Goal: Task Accomplishment & Management: Manage account settings

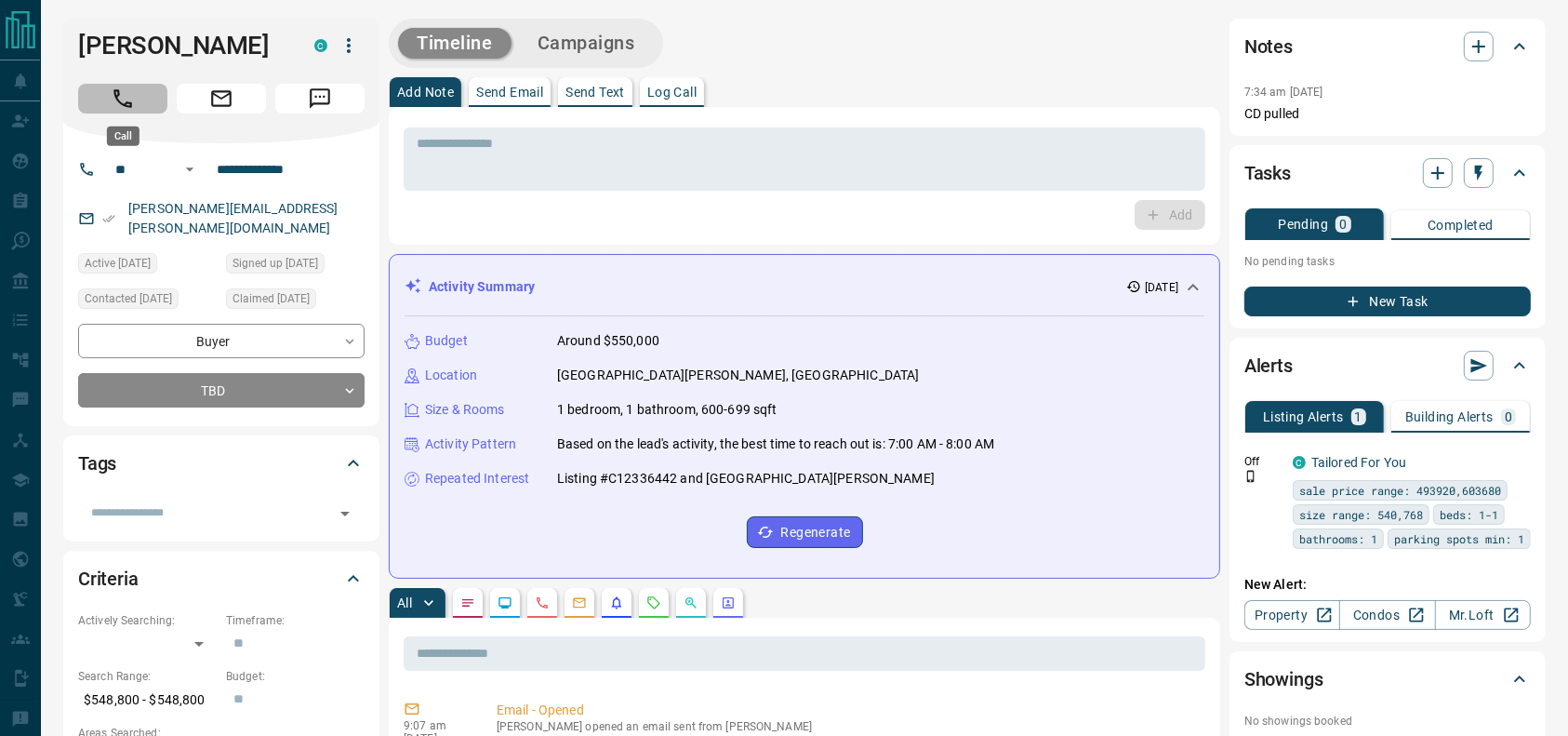
click at [112, 106] on icon "Call" at bounding box center [122, 98] width 24 height 24
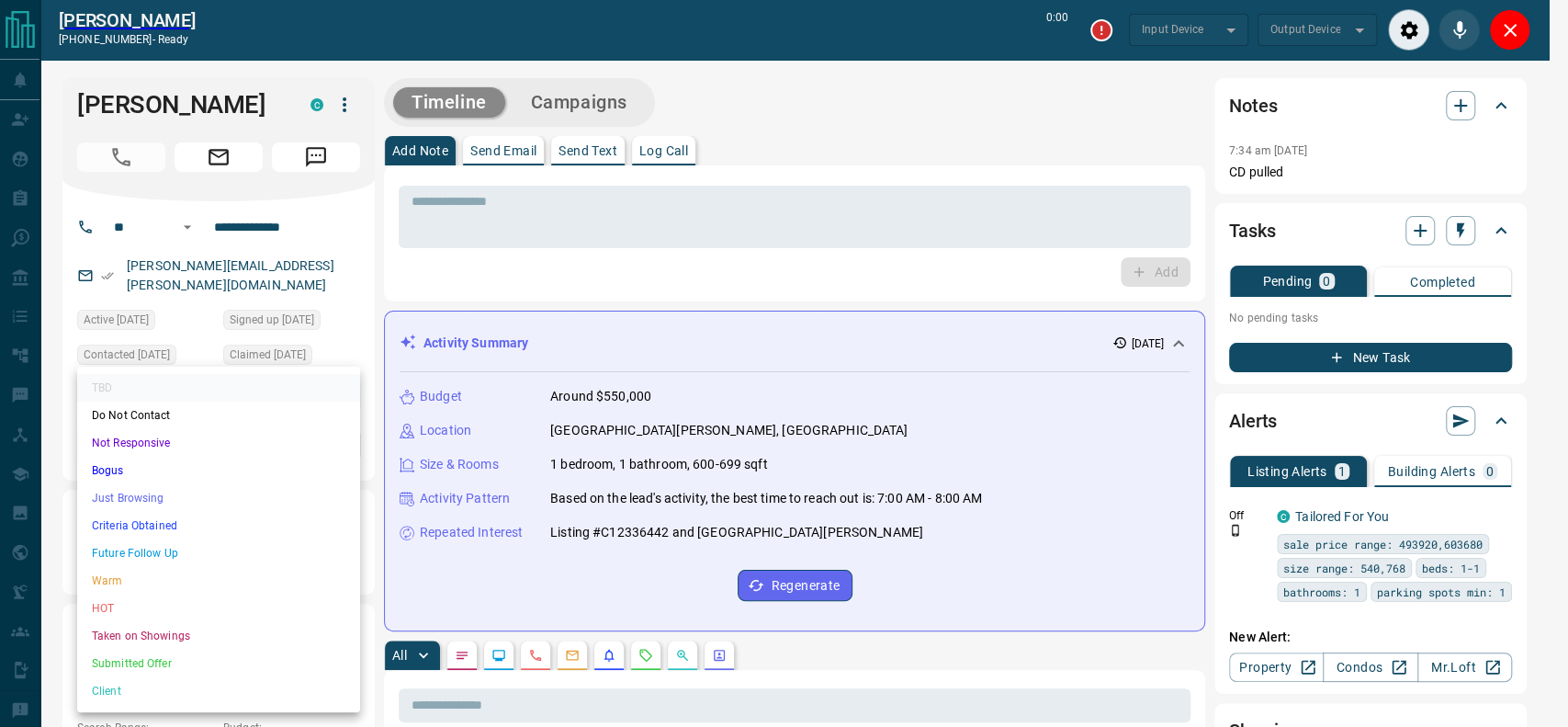
type input "*******"
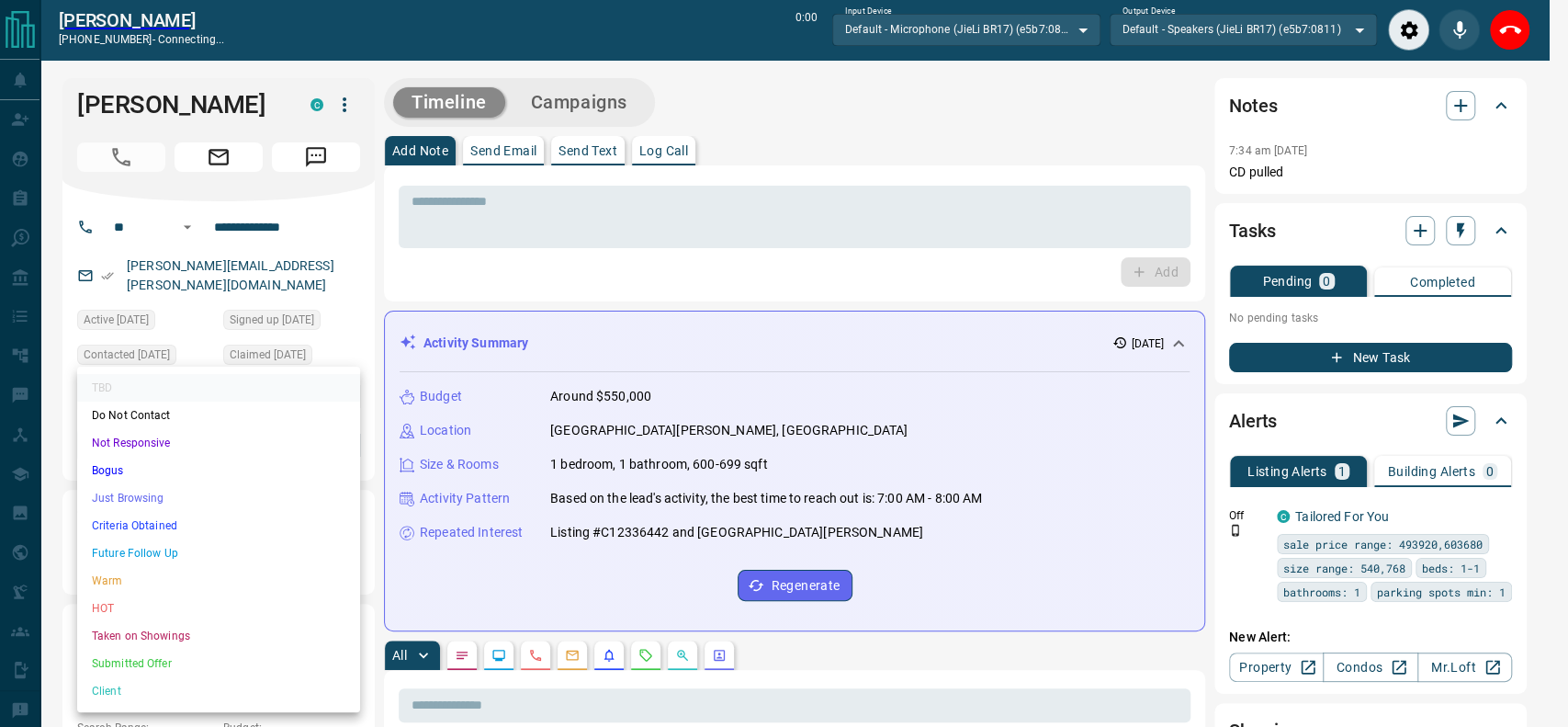
click at [145, 519] on li "Criteria Obtained" at bounding box center [218, 525] width 283 height 27
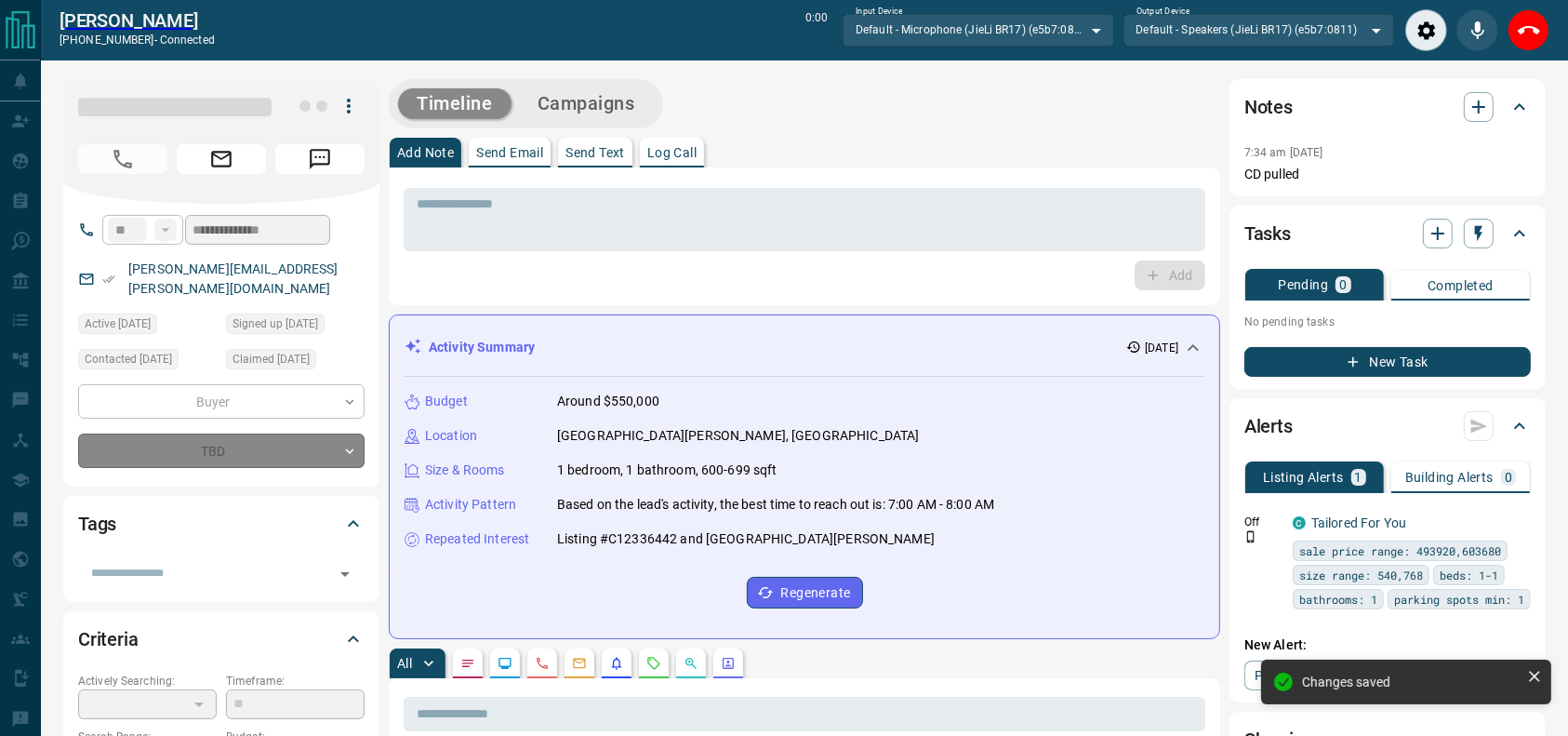
type input "*"
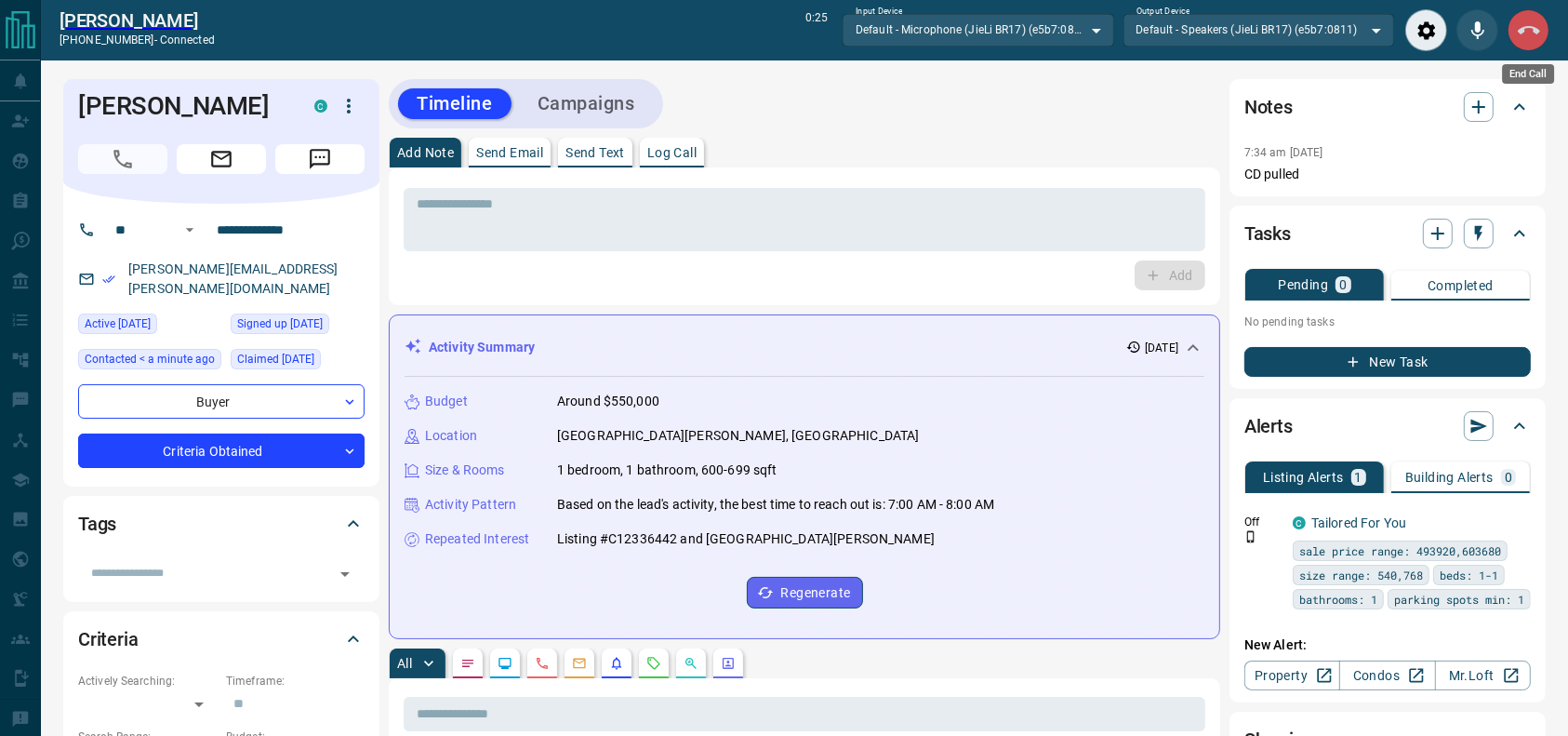
click at [1512, 30] on button "End Call" at bounding box center [1529, 31] width 42 height 42
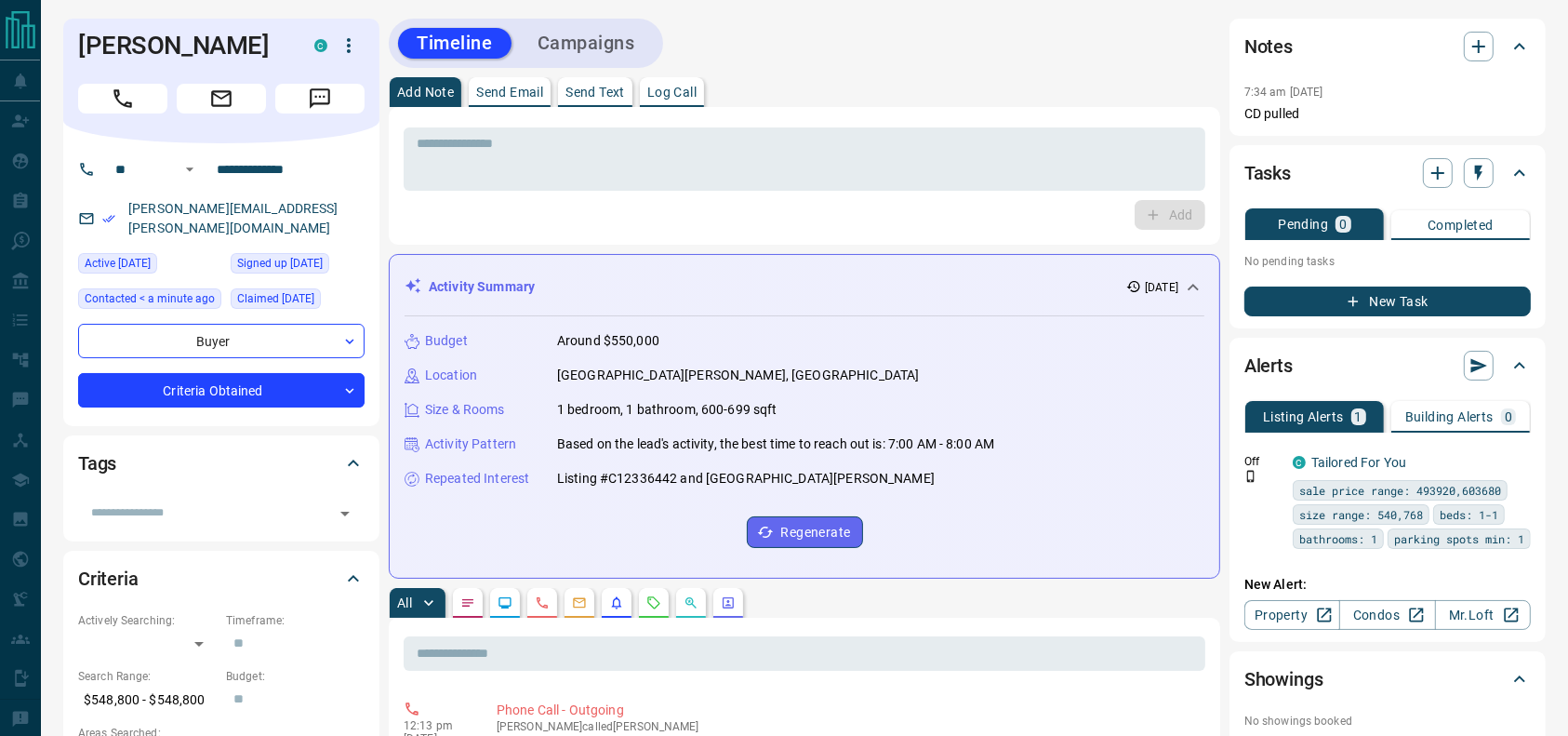
click at [692, 114] on div "* ​ Add" at bounding box center [804, 175] width 831 height 137
click at [637, 178] on textarea at bounding box center [804, 159] width 776 height 48
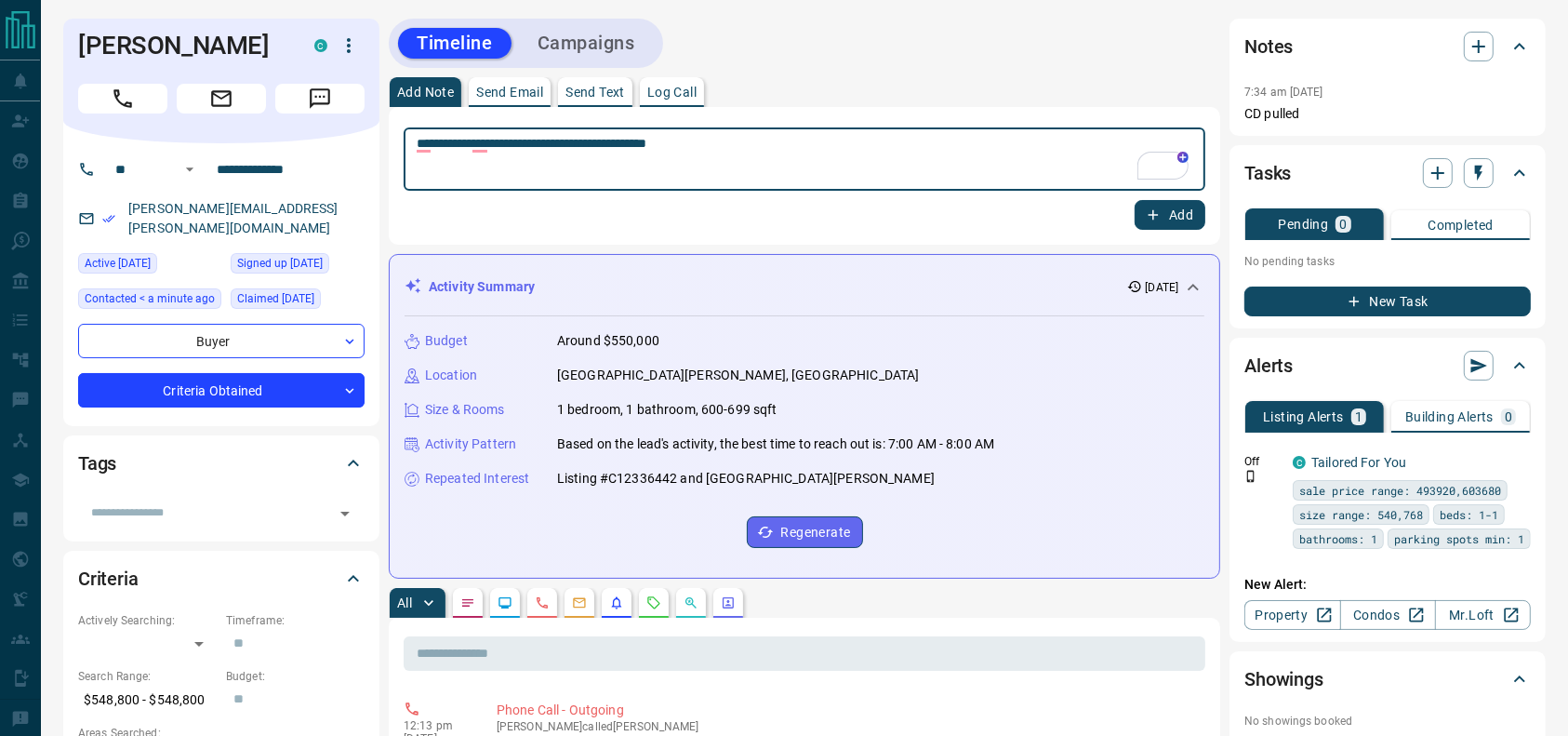
type textarea "**********"
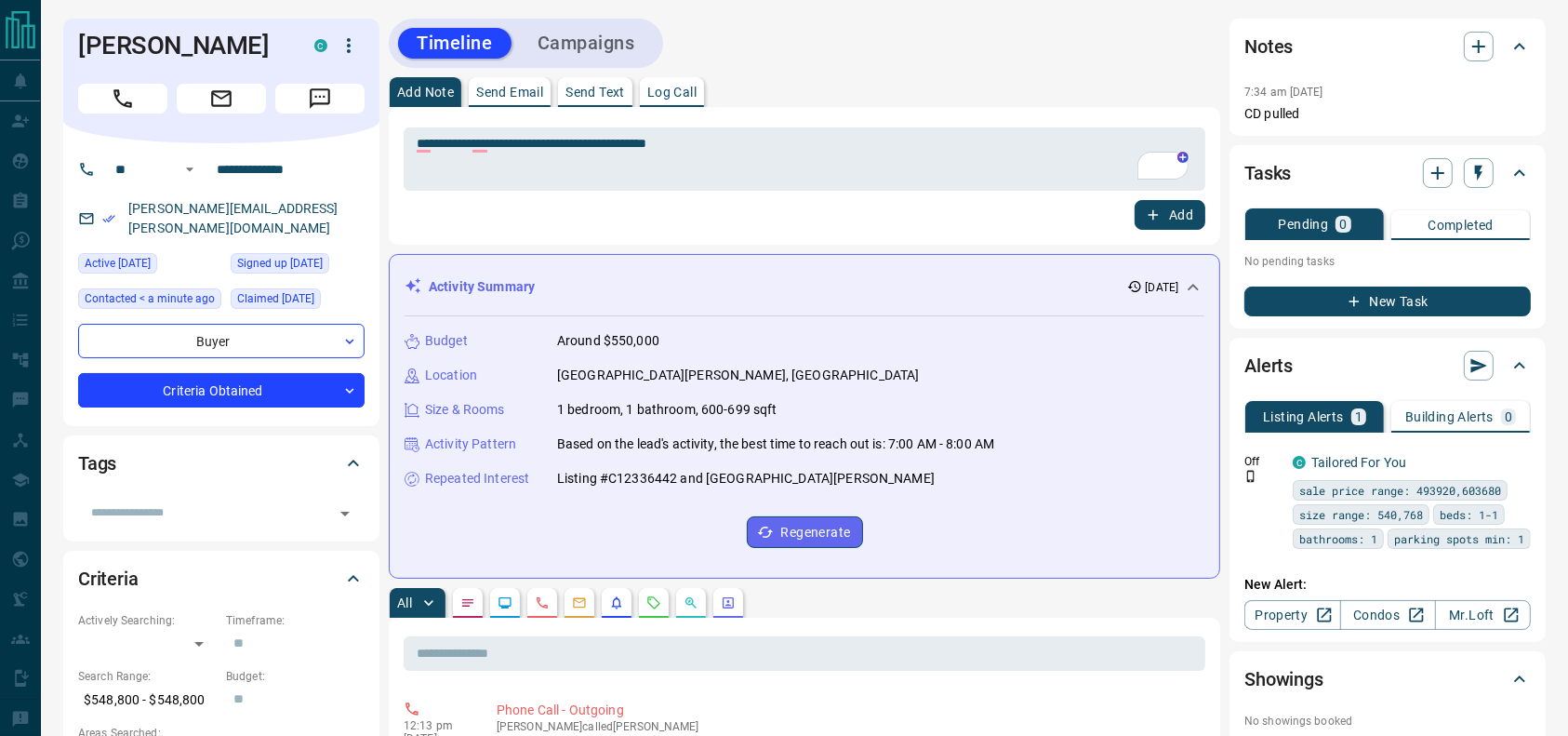
click at [1142, 198] on div "**********" at bounding box center [804, 175] width 802 height 108
click at [1142, 205] on button "Add" at bounding box center [1170, 215] width 71 height 30
click at [579, 36] on button "Campaigns" at bounding box center [585, 43] width 134 height 31
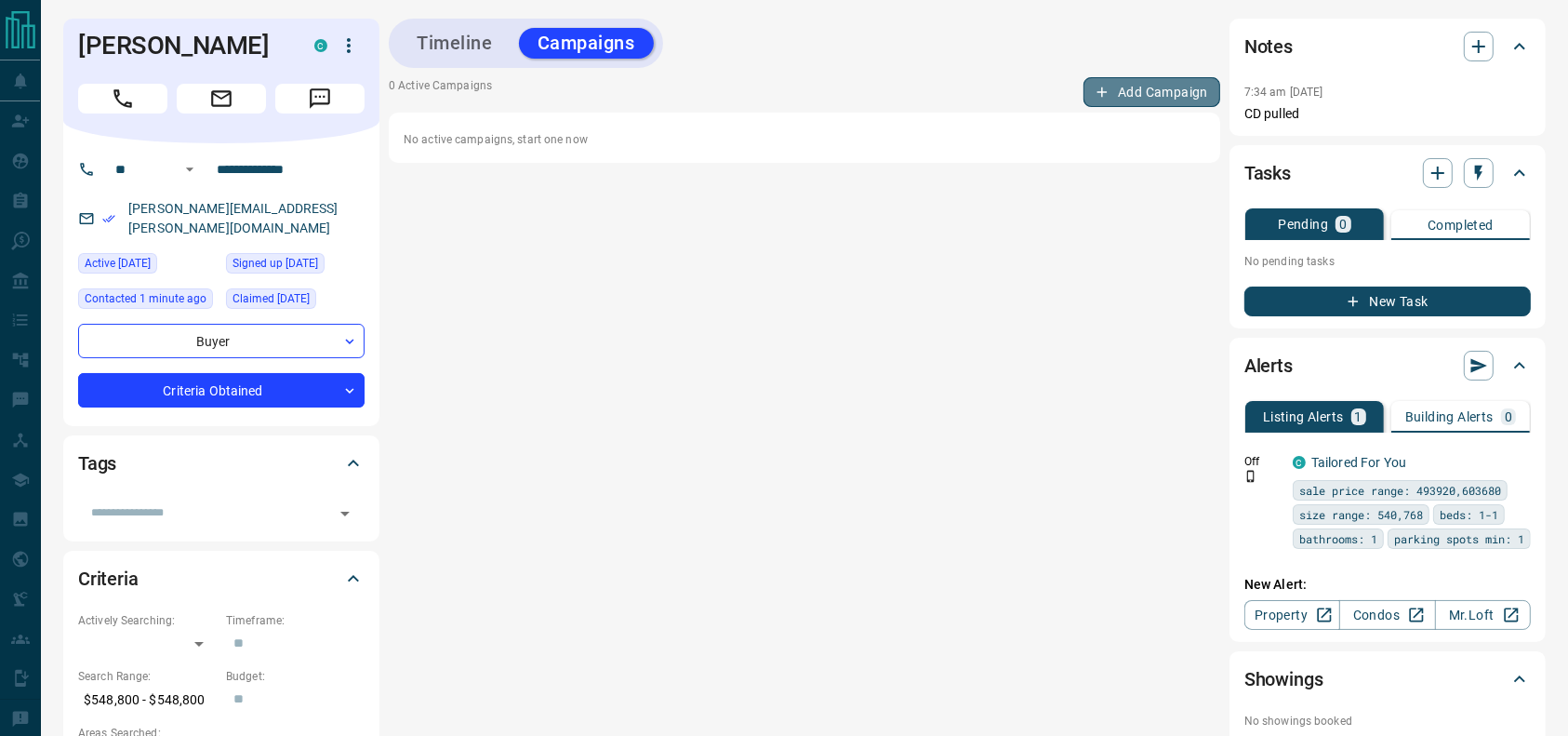
click at [1181, 83] on button "Add Campaign" at bounding box center [1151, 92] width 136 height 30
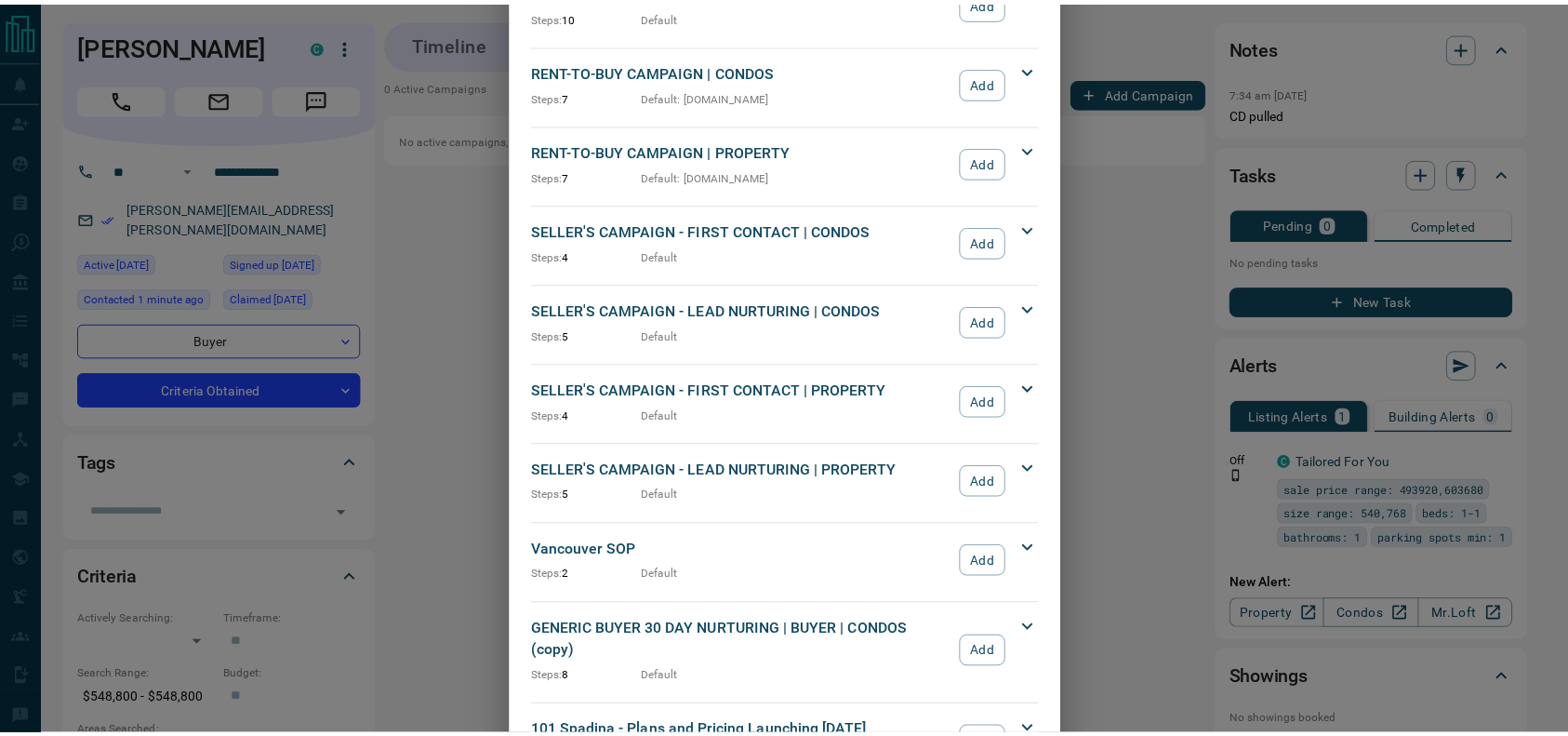
scroll to position [1663, 0]
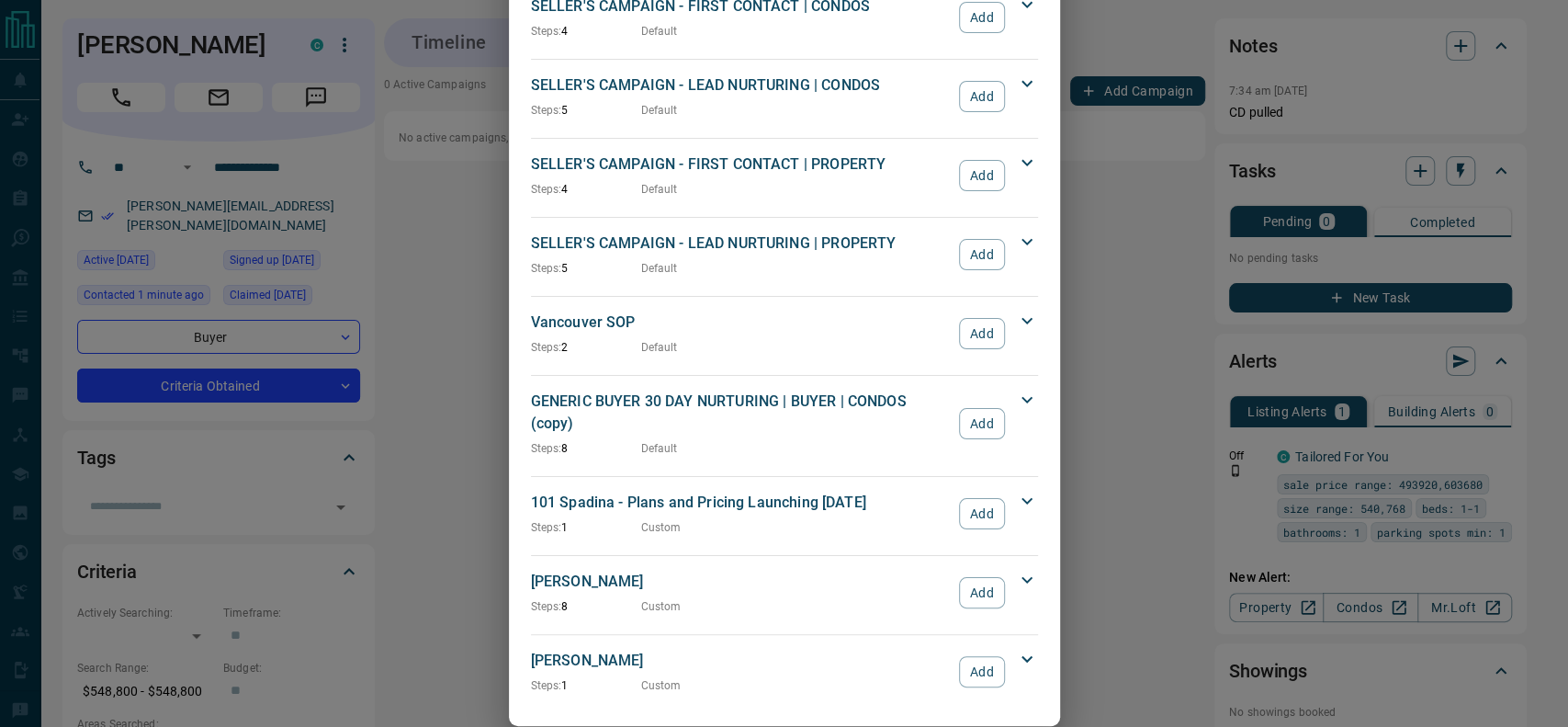
click at [967, 582] on div "[PERSON_NAME] Steps: 8 Custom Add" at bounding box center [773, 592] width 485 height 44
click at [964, 577] on button "Add" at bounding box center [982, 592] width 45 height 31
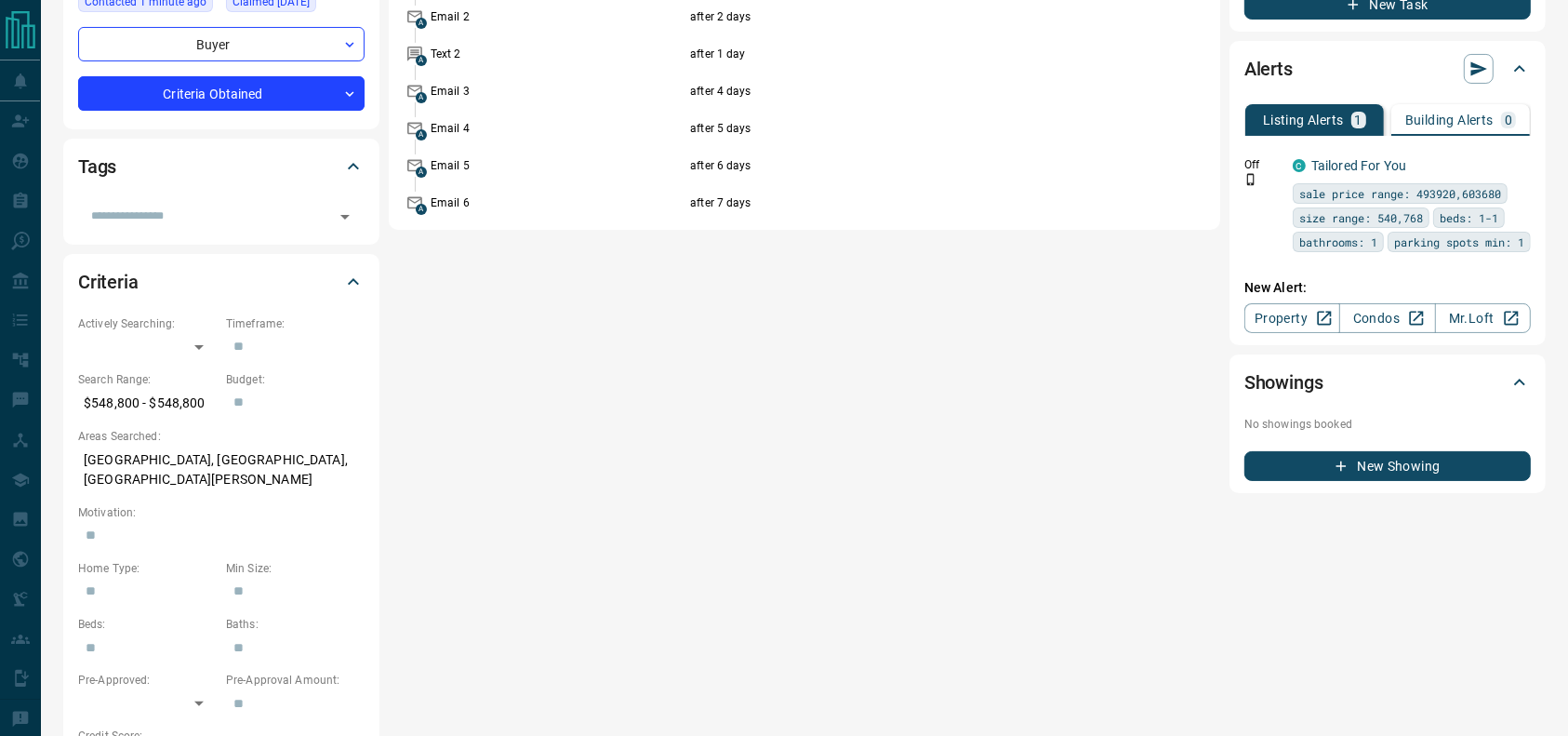
scroll to position [0, 0]
